Goal: Task Accomplishment & Management: Use online tool/utility

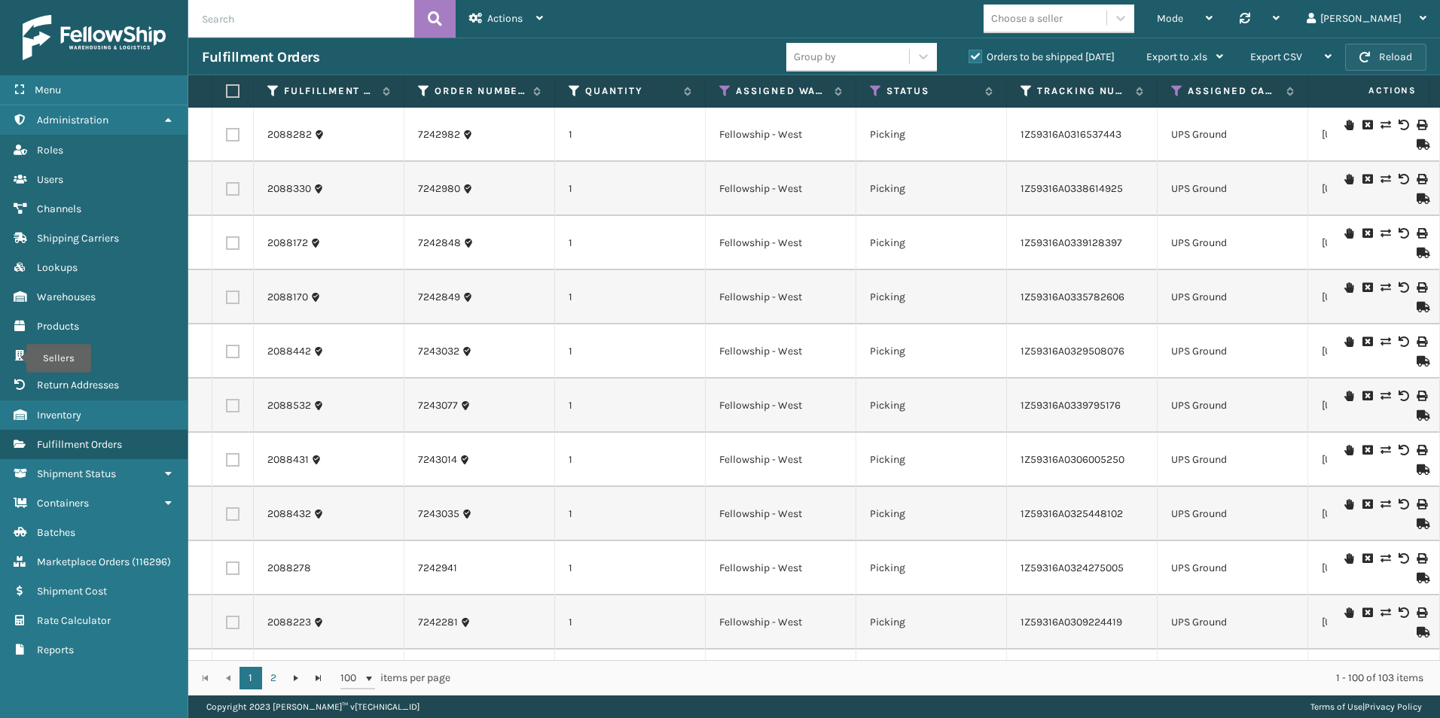
click at [1392, 59] on button "Reload" at bounding box center [1385, 57] width 81 height 27
click at [1395, 56] on button "Reload" at bounding box center [1385, 57] width 81 height 27
click at [1390, 63] on button "Reload" at bounding box center [1385, 57] width 81 height 27
click at [1389, 57] on button "Reload" at bounding box center [1385, 57] width 81 height 27
click at [1390, 58] on button "Reload" at bounding box center [1385, 57] width 81 height 27
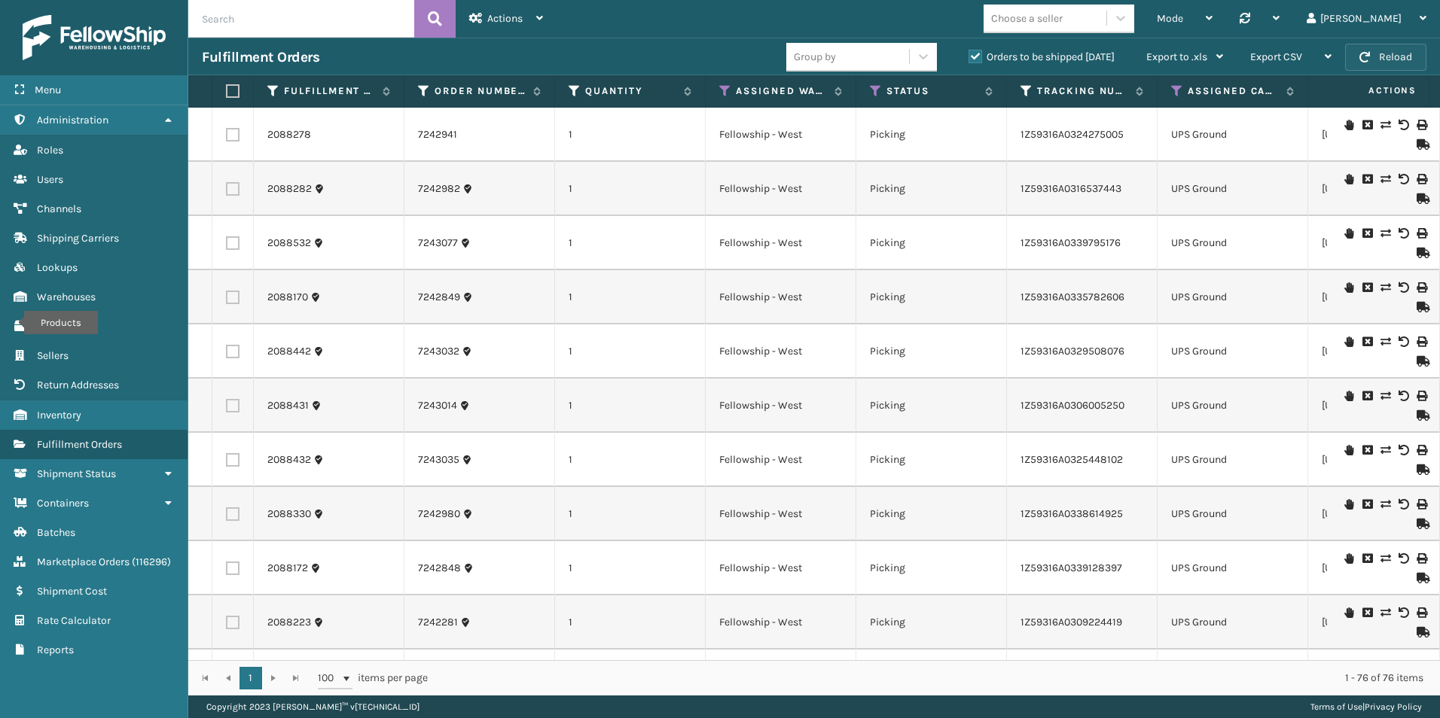
click at [1373, 59] on button "Reload" at bounding box center [1385, 57] width 81 height 27
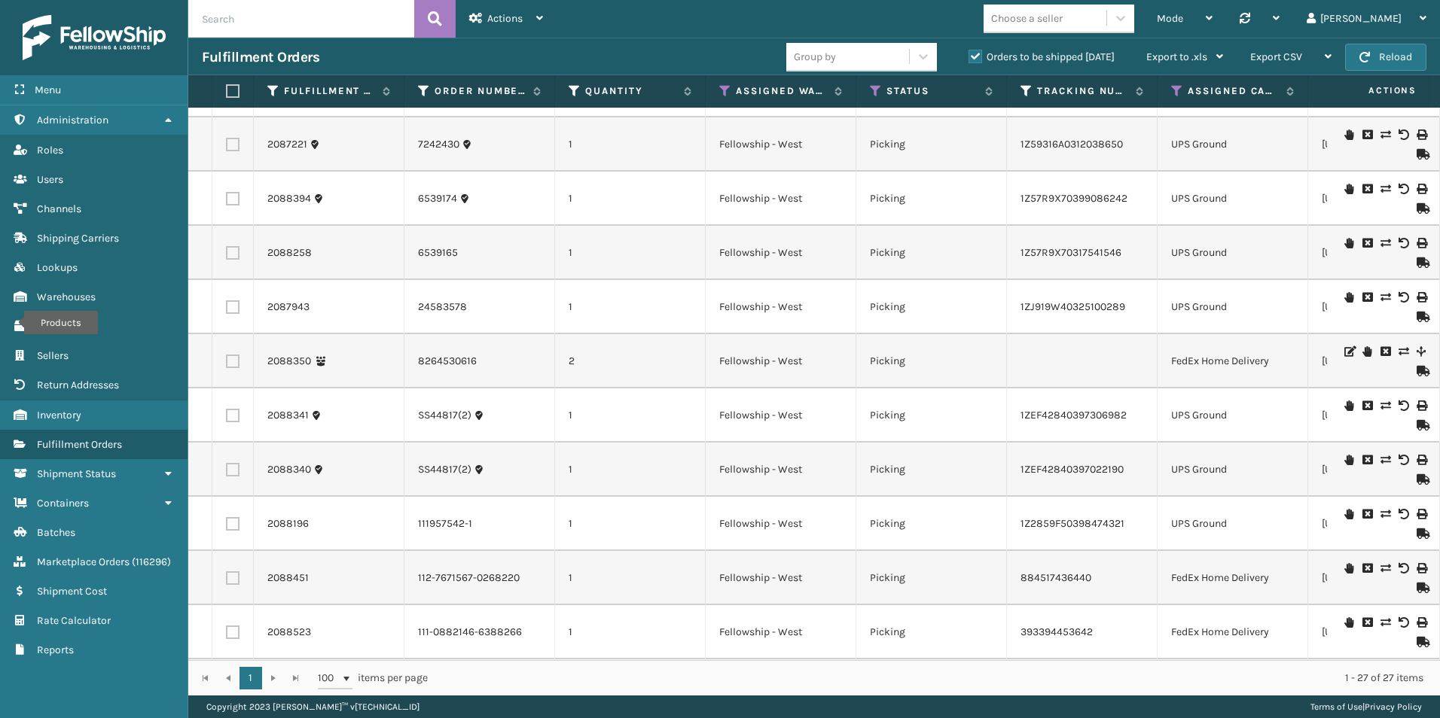
scroll to position [527, 0]
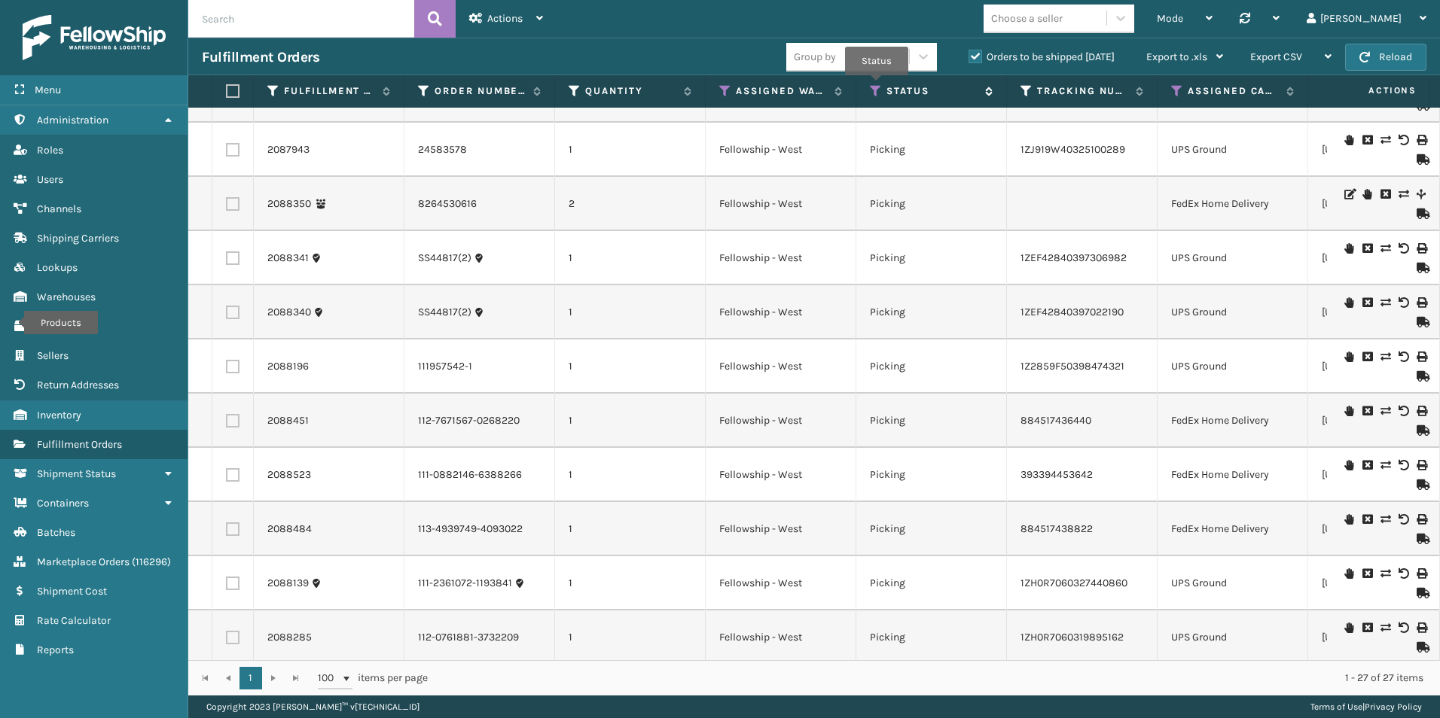
click at [877, 86] on icon at bounding box center [876, 91] width 12 height 14
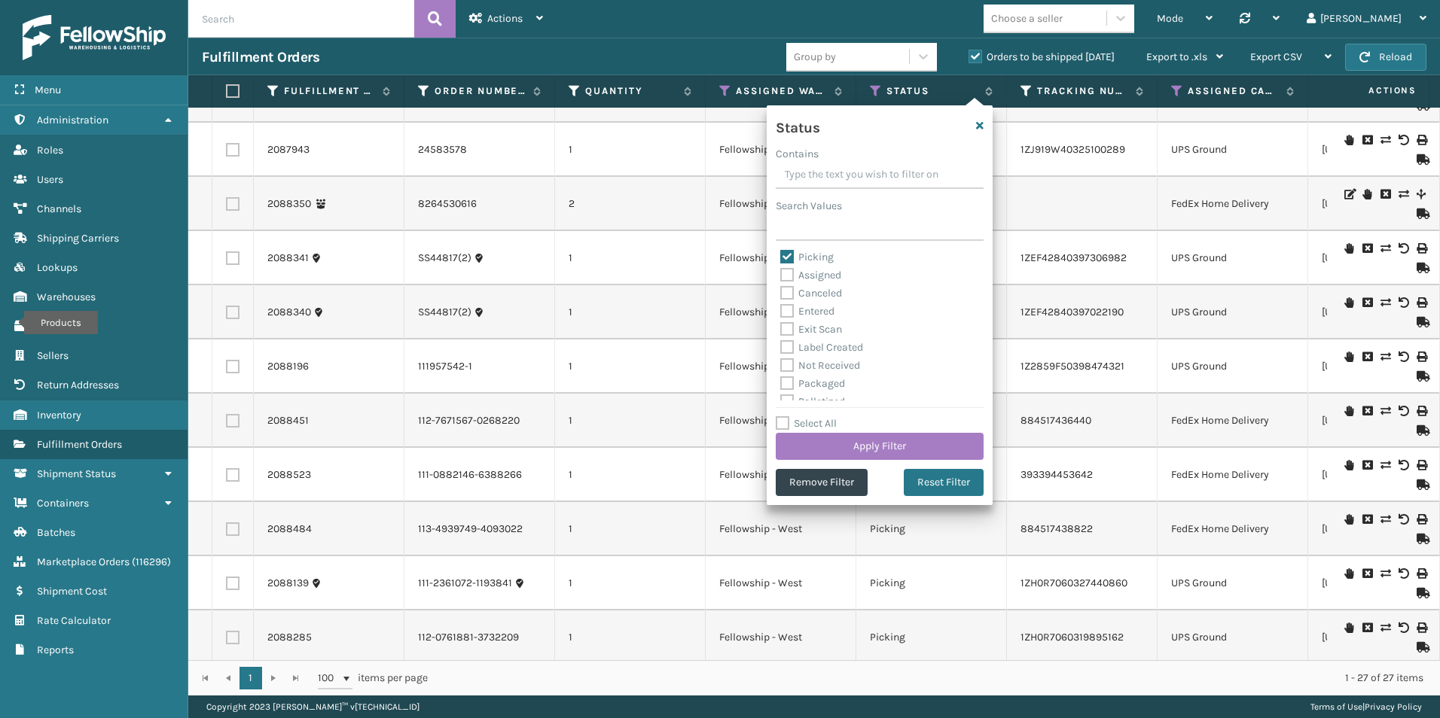
scroll to position [0, 0]
click at [787, 276] on label "Assigned" at bounding box center [810, 276] width 61 height 13
click at [781, 276] on input "Assigned" at bounding box center [780, 273] width 1 height 10
checkbox input "true"
click at [877, 450] on button "Apply Filter" at bounding box center [880, 446] width 208 height 27
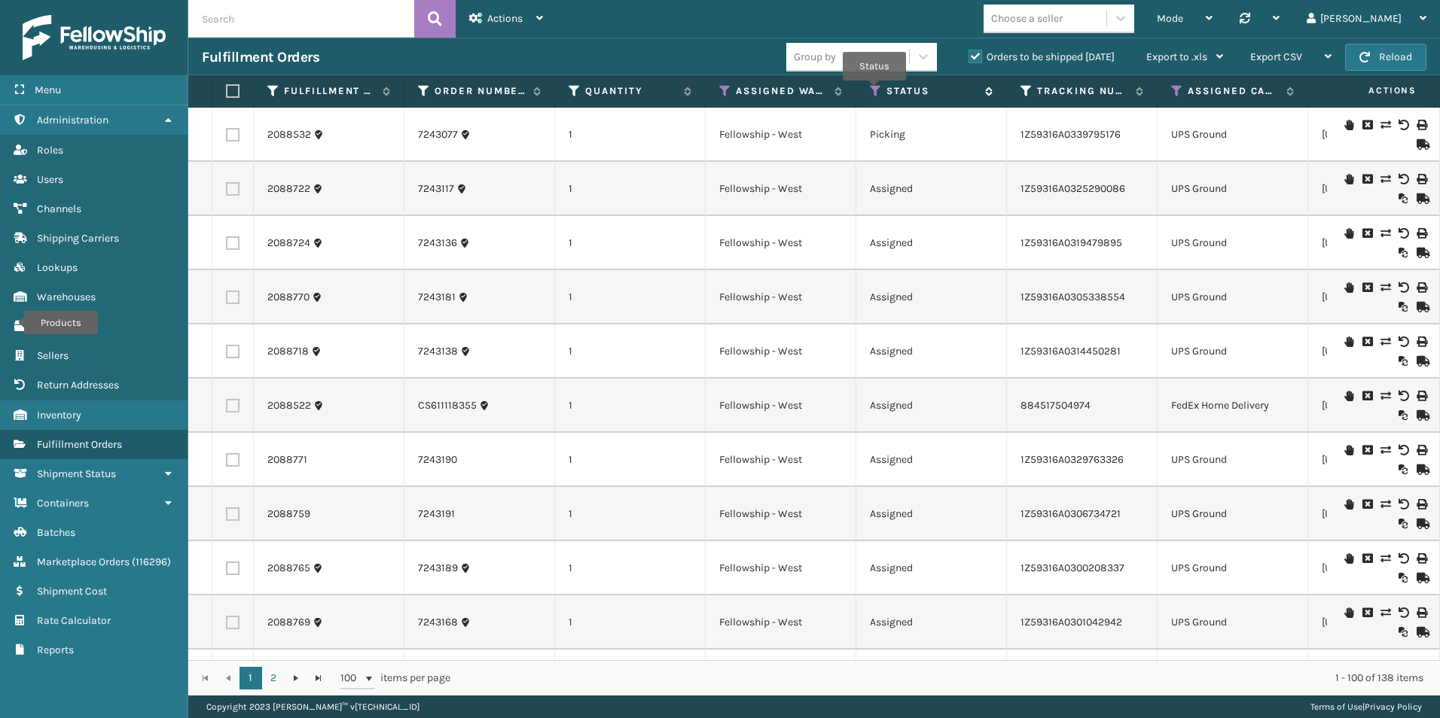
click at [874, 91] on icon at bounding box center [876, 91] width 12 height 14
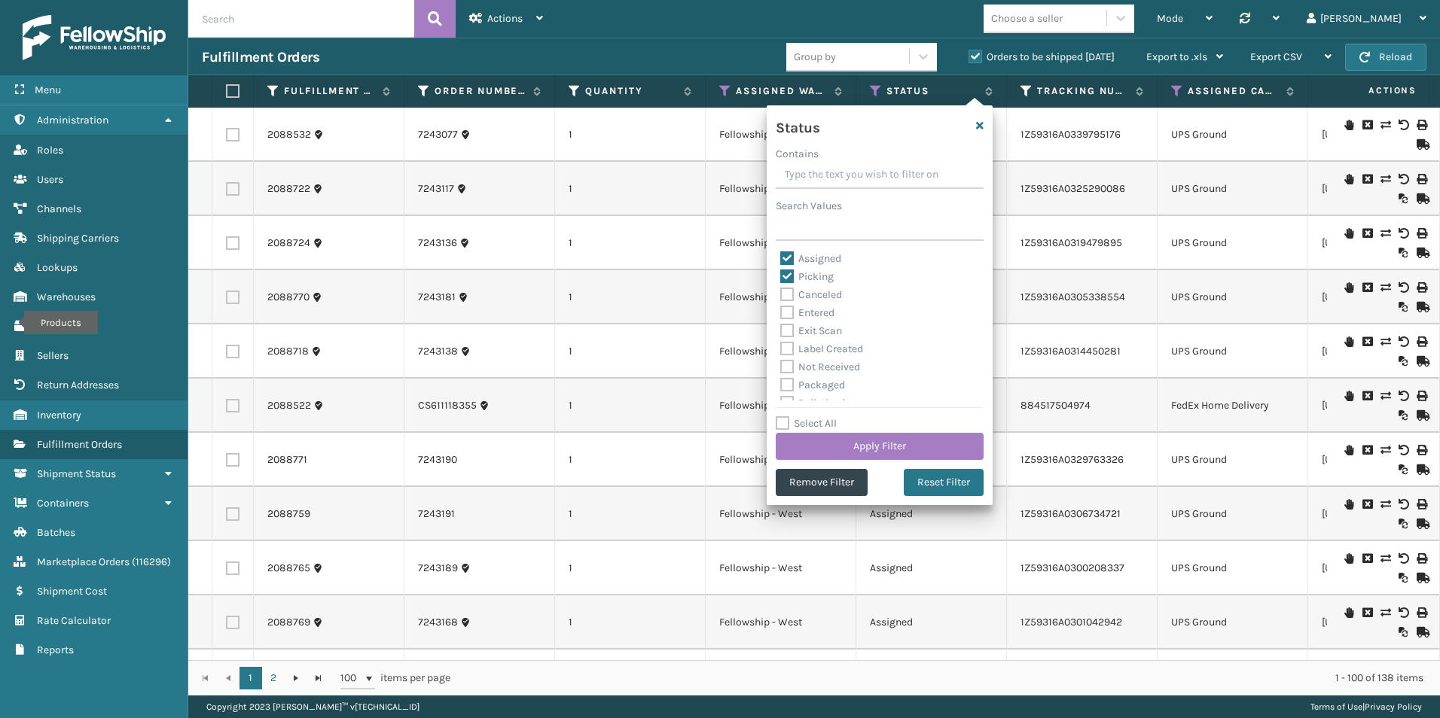
click at [792, 276] on label "Picking" at bounding box center [806, 276] width 53 height 13
click at [781, 276] on input "Picking" at bounding box center [780, 273] width 1 height 10
checkbox input "false"
click at [881, 446] on button "Apply Filter" at bounding box center [880, 446] width 208 height 27
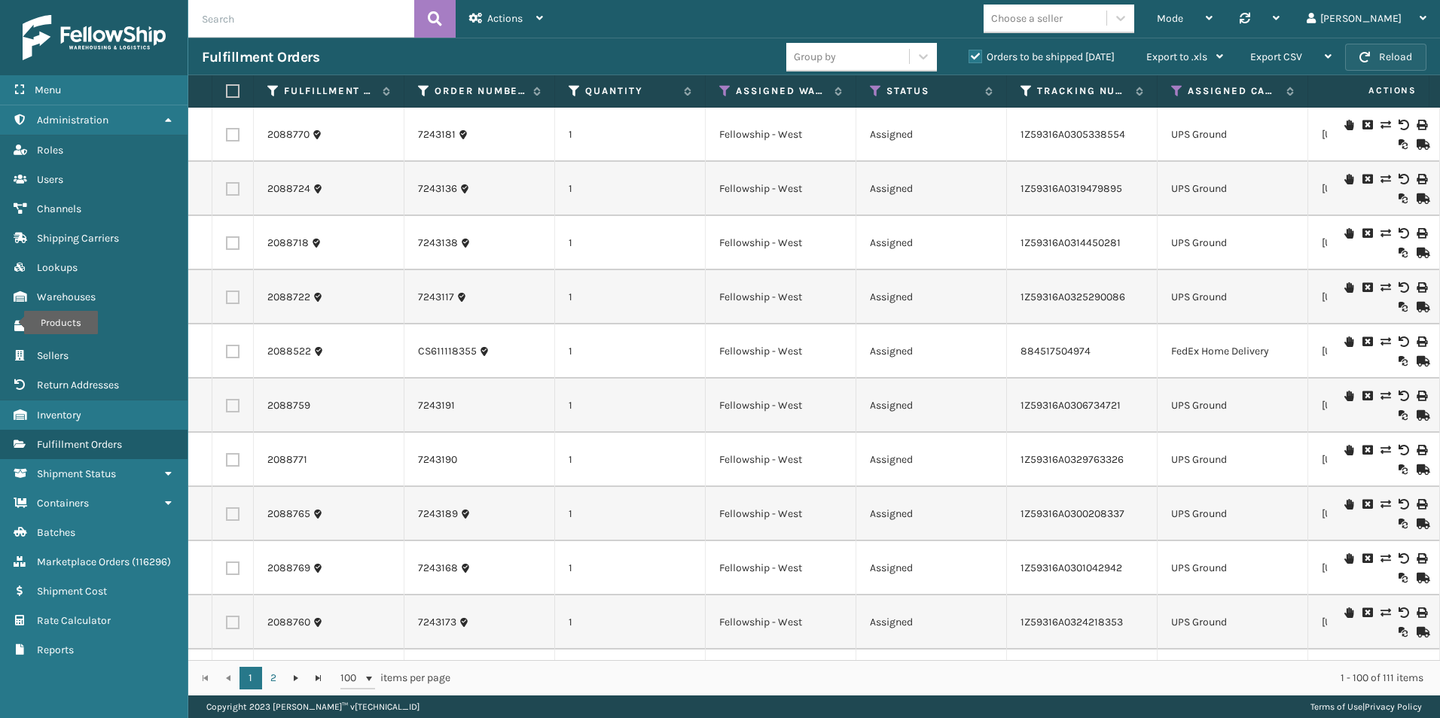
click at [1374, 57] on button "Reload" at bounding box center [1385, 57] width 81 height 27
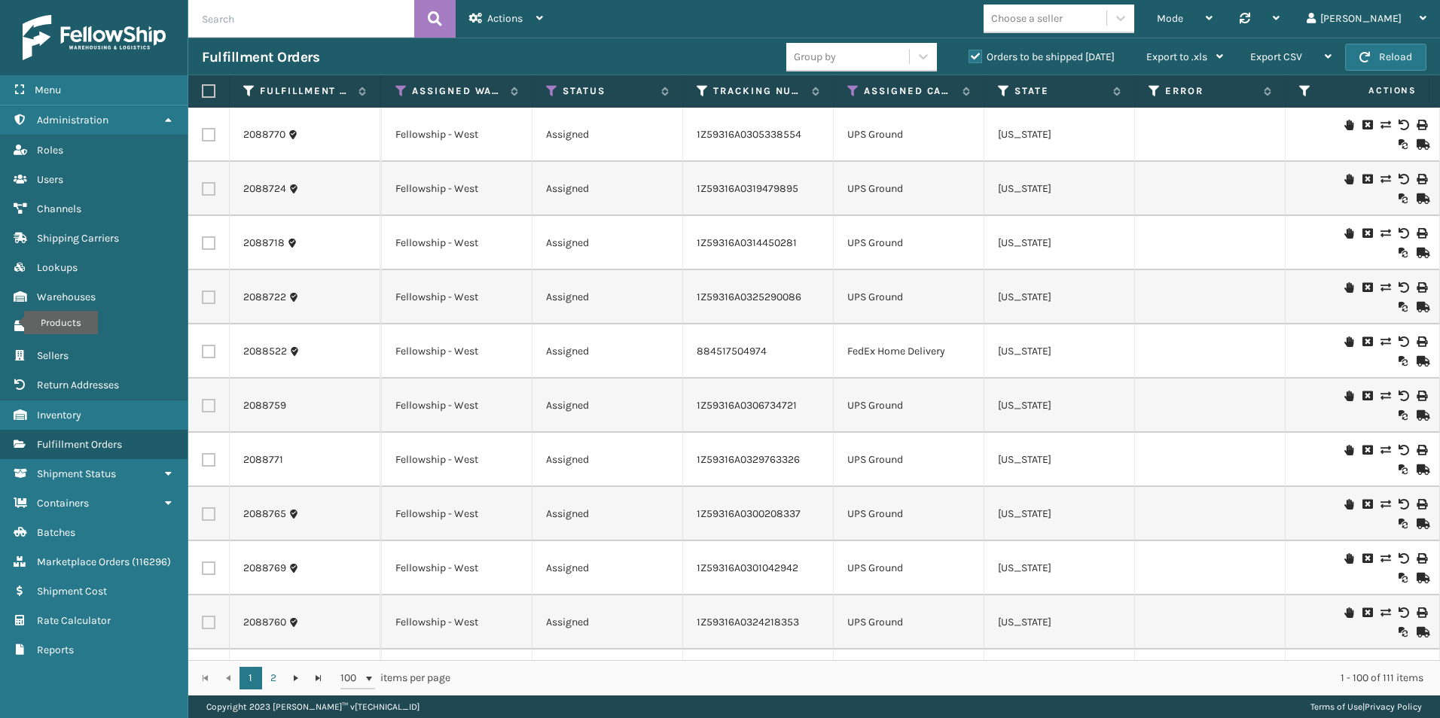
scroll to position [0, 341]
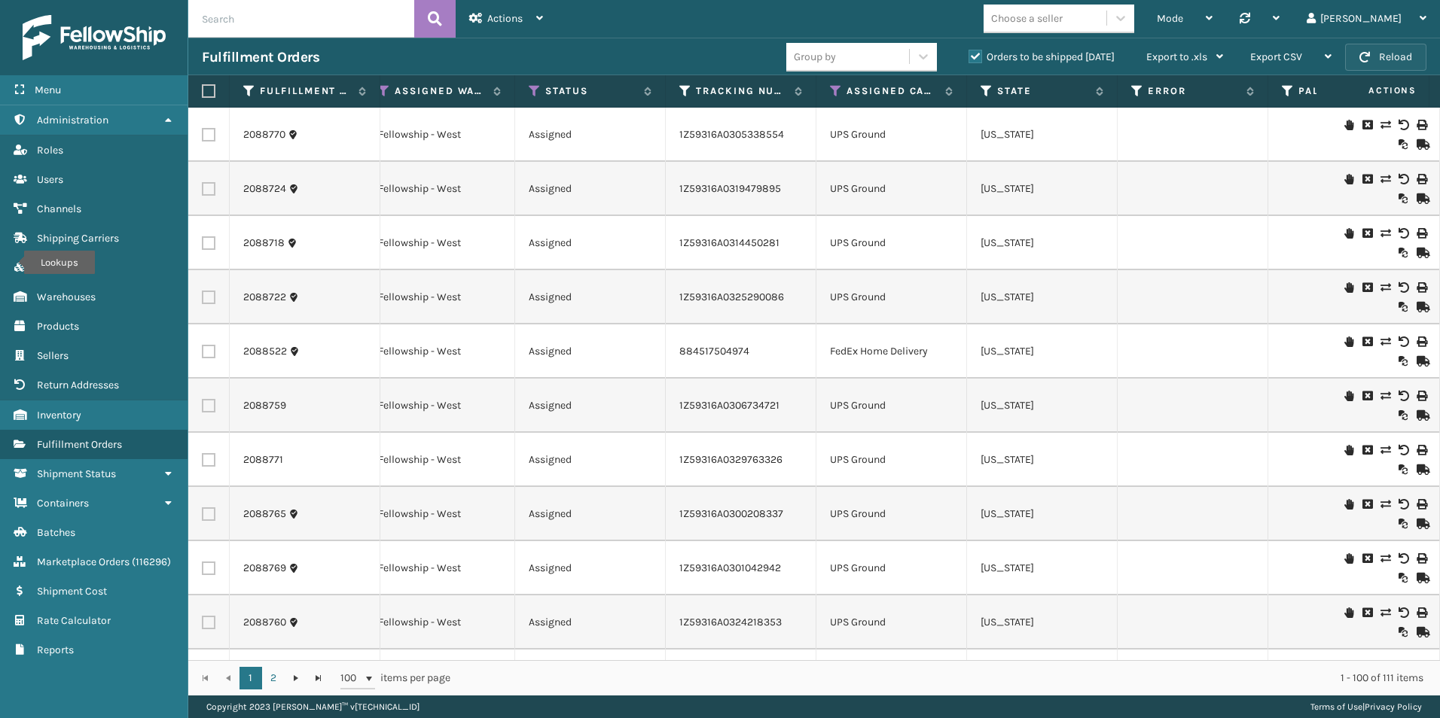
click at [1375, 59] on button "Reload" at bounding box center [1385, 57] width 81 height 27
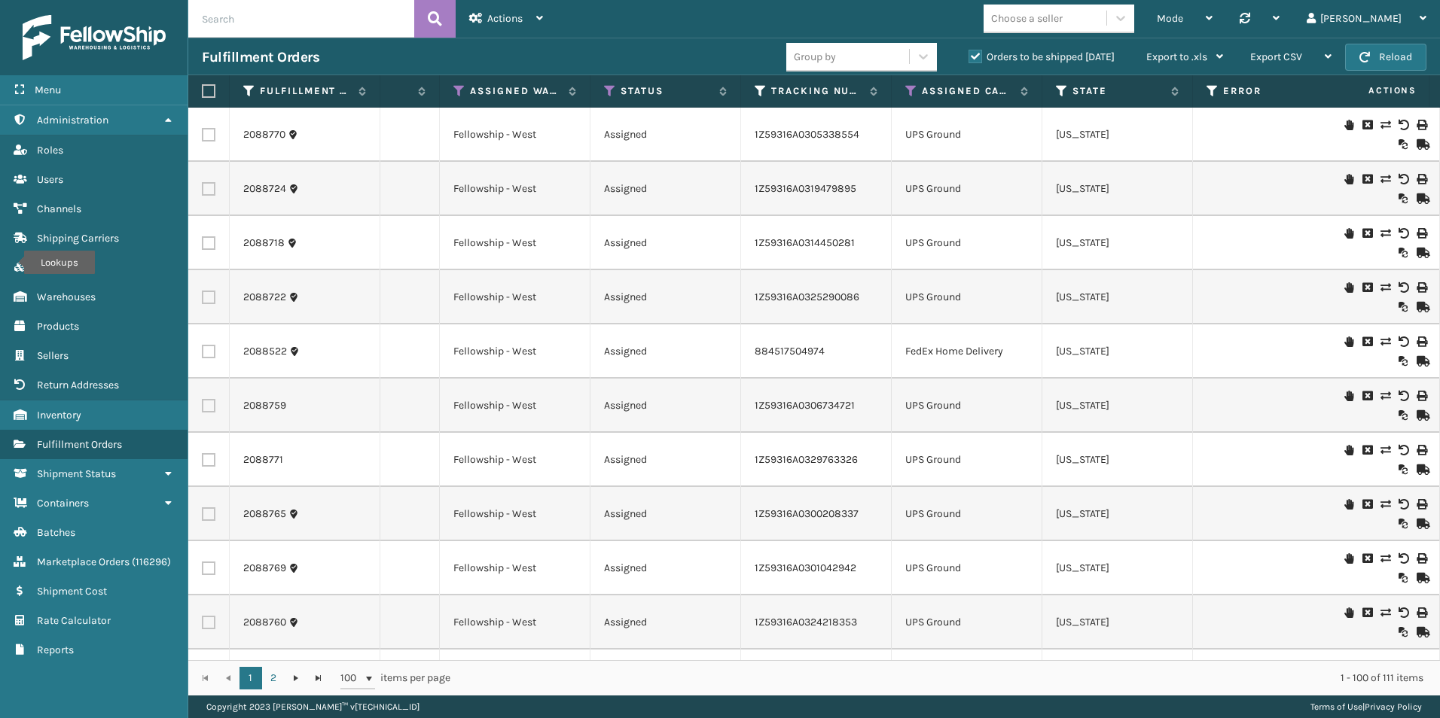
scroll to position [0, 0]
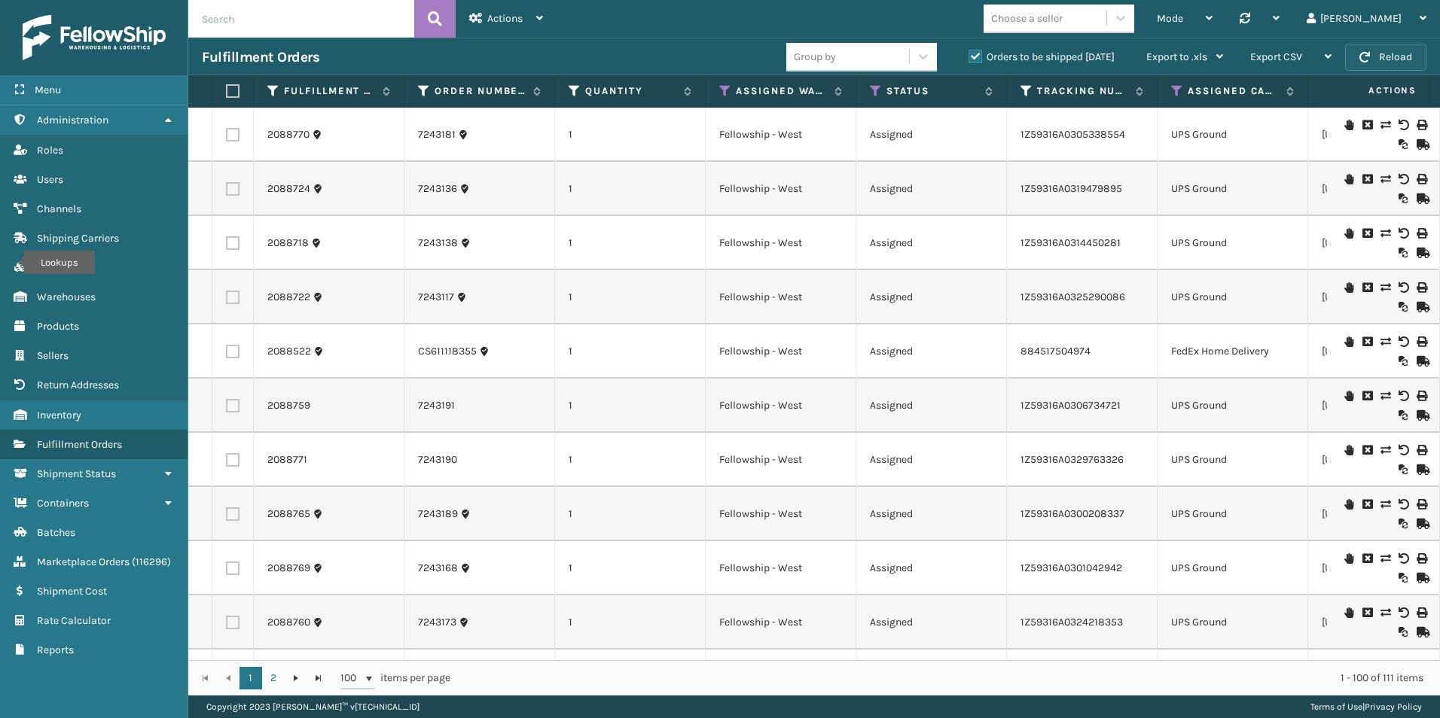
click at [1391, 59] on button "Reload" at bounding box center [1385, 57] width 81 height 27
click at [1396, 63] on button "Reload" at bounding box center [1385, 57] width 81 height 27
click at [1374, 63] on button "Reload" at bounding box center [1385, 57] width 81 height 27
